Goal: Find contact information: Find contact information

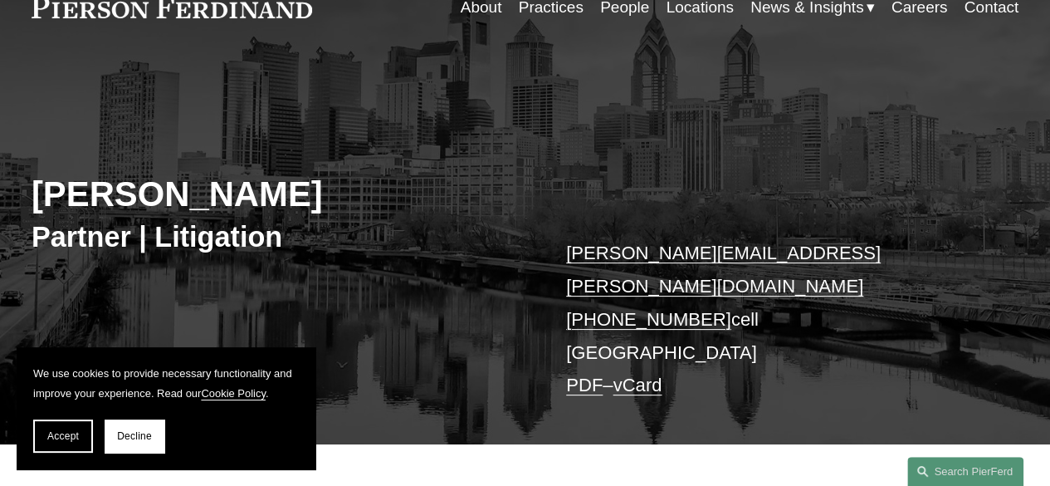
scroll to position [166, 0]
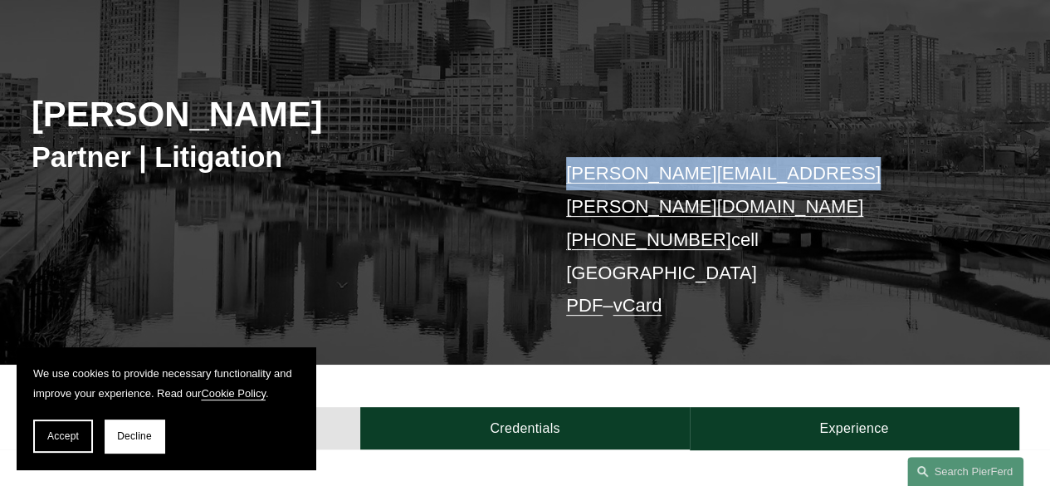
drag, startPoint x: 847, startPoint y: 173, endPoint x: 556, endPoint y: 175, distance: 291.3
click at [556, 175] on div "Robert L. Collings Partner | Litigation robert.collings@pierferd.com +1.215.704…" at bounding box center [525, 186] width 1050 height 356
copy link "[PERSON_NAME][EMAIL_ADDRESS][PERSON_NAME][DOMAIN_NAME]"
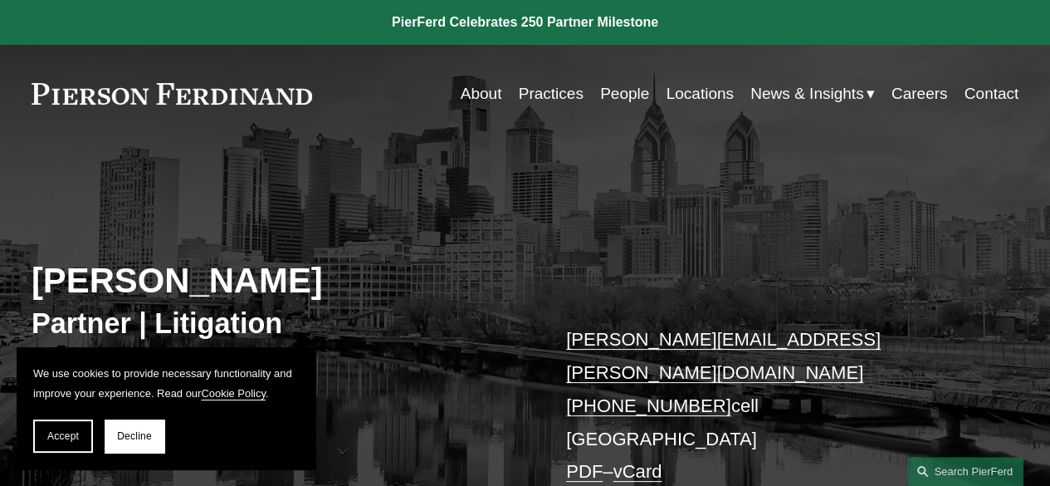
click at [576, 408] on p "[PERSON_NAME][EMAIL_ADDRESS][PERSON_NAME][DOMAIN_NAME] [PHONE_NUMBER] cell [GEO…" at bounding box center [771, 405] width 411 height 165
click at [608, 409] on p "[PERSON_NAME][EMAIL_ADDRESS][PERSON_NAME][DOMAIN_NAME] [PHONE_NUMBER] cell [GEO…" at bounding box center [771, 405] width 411 height 165
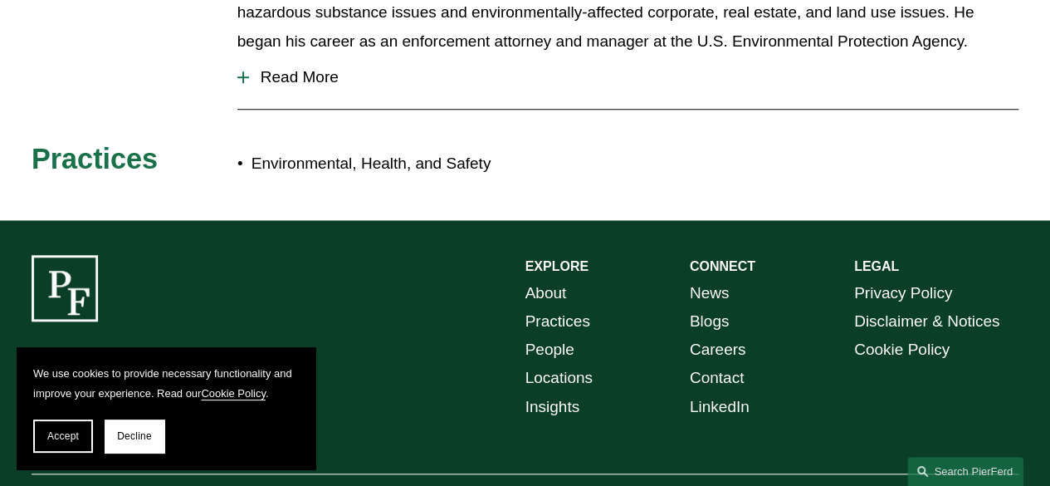
scroll to position [735, 0]
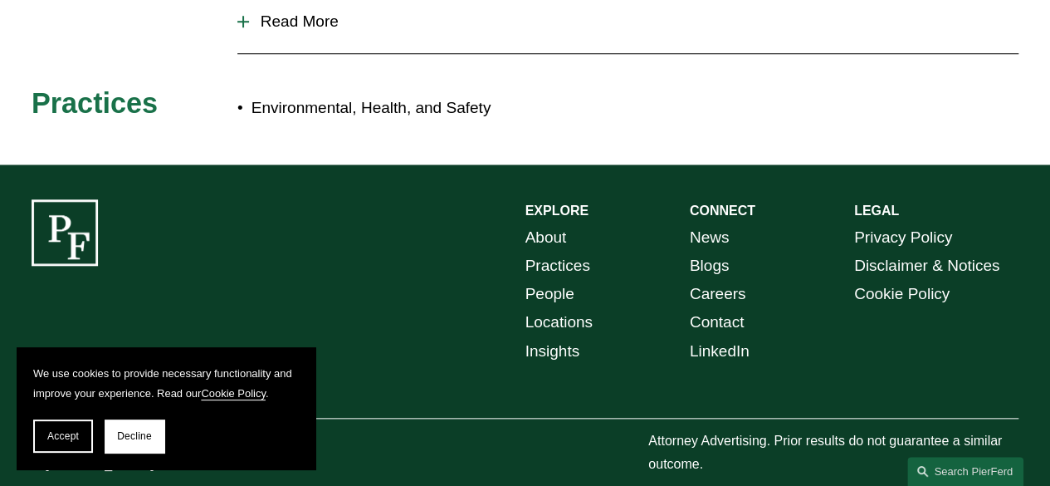
click at [715, 308] on link "Contact" at bounding box center [717, 322] width 55 height 28
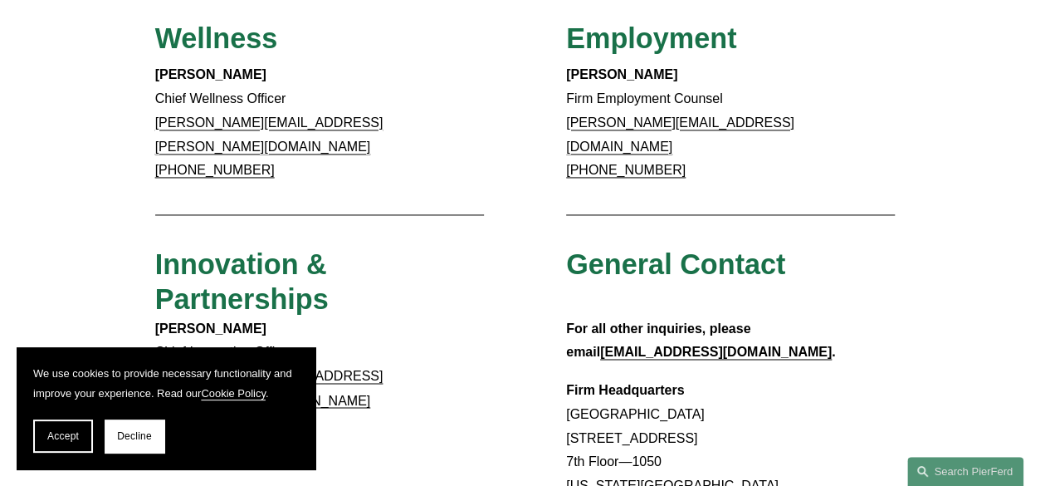
scroll to position [1079, 0]
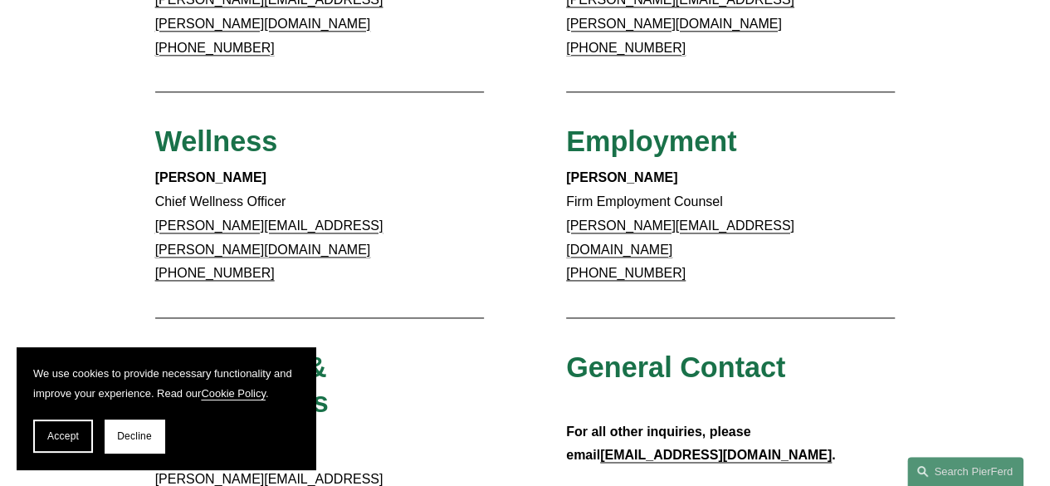
click at [98, 441] on div "Accept Decline" at bounding box center [166, 435] width 266 height 33
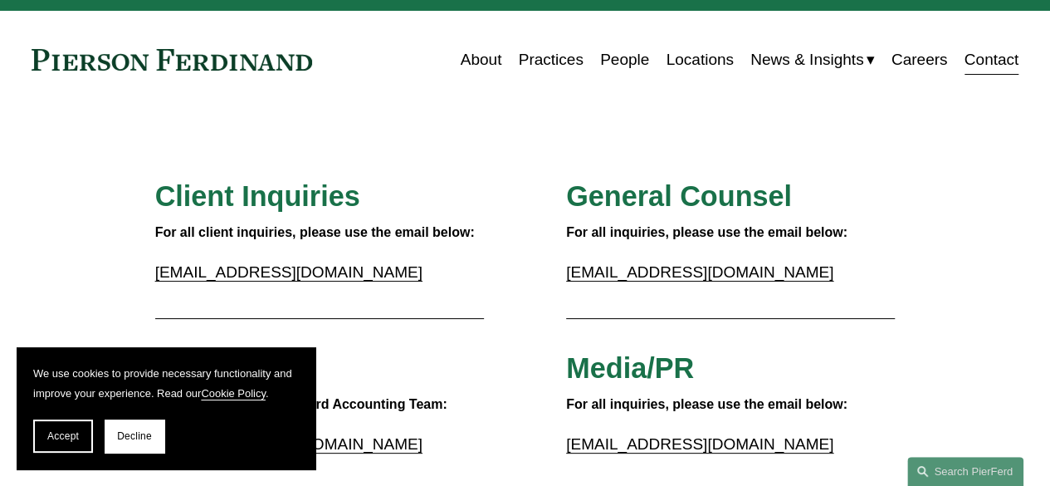
scroll to position [0, 0]
